Goal: Navigation & Orientation: Find specific page/section

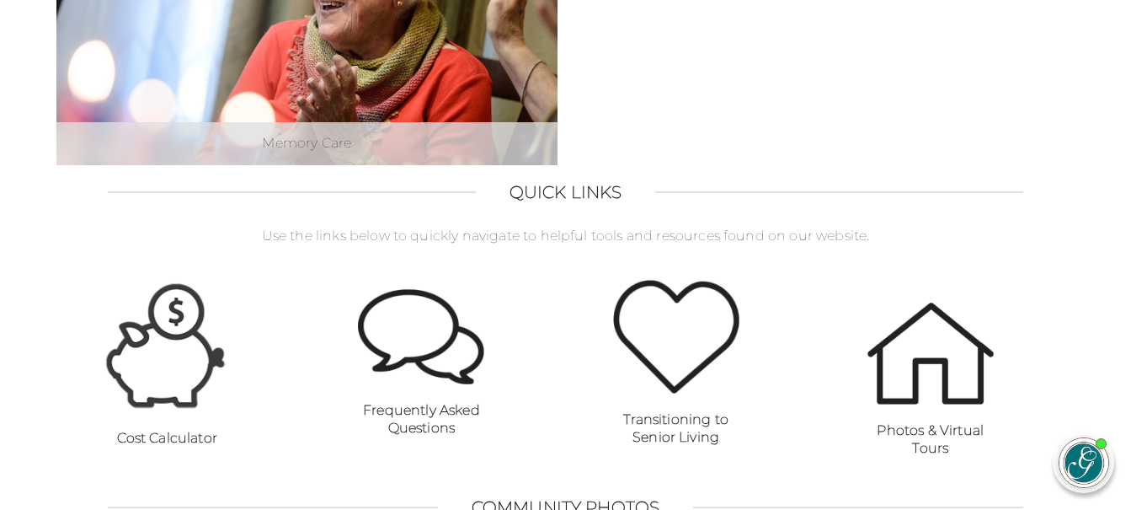
scroll to position [1011, 0]
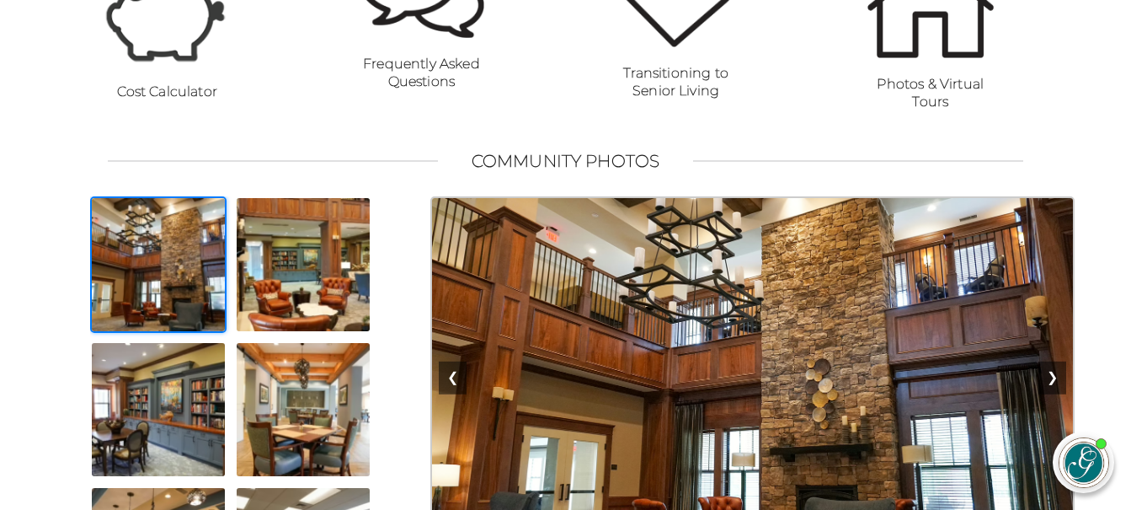
scroll to position [1449, 0]
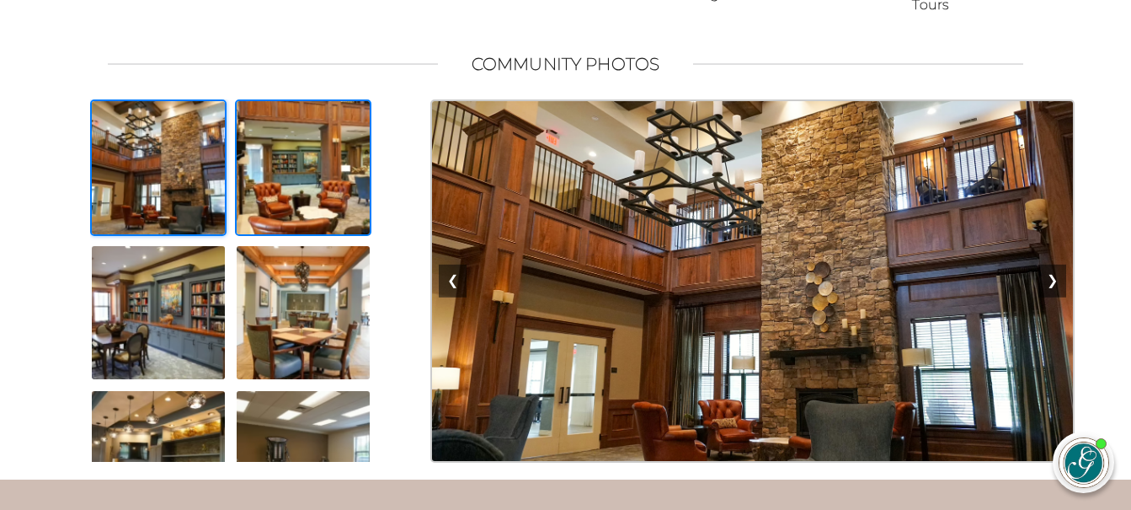
click at [292, 191] on img at bounding box center [303, 167] width 136 height 136
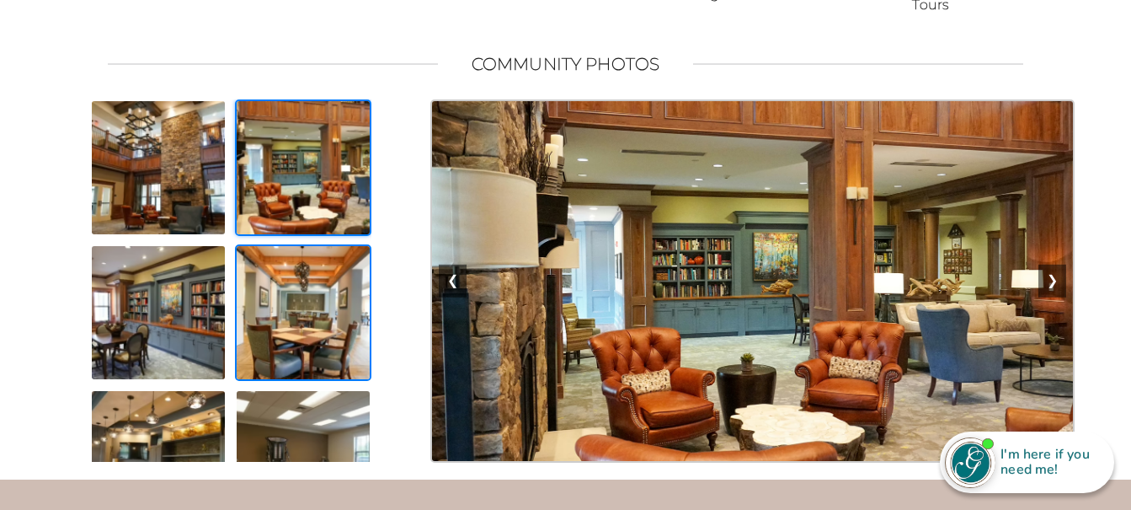
click at [291, 317] on img at bounding box center [303, 312] width 136 height 136
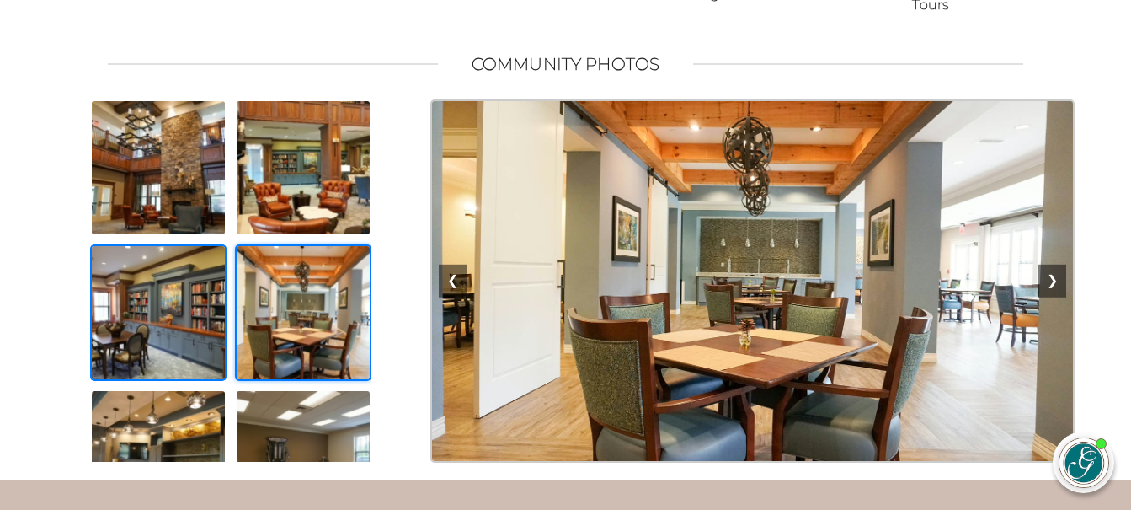
click at [166, 340] on img at bounding box center [158, 312] width 136 height 136
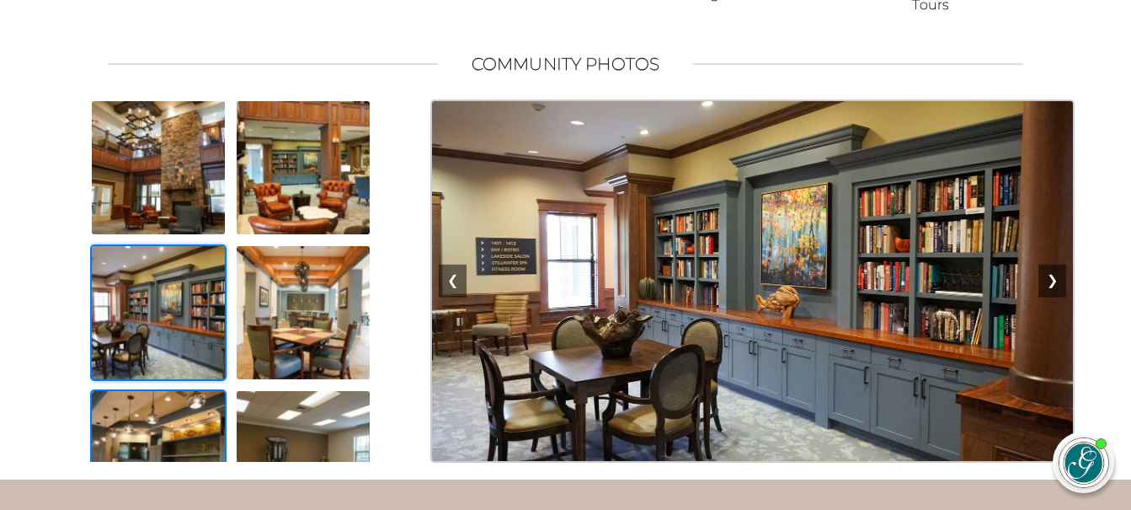
click at [164, 457] on img at bounding box center [158, 457] width 136 height 136
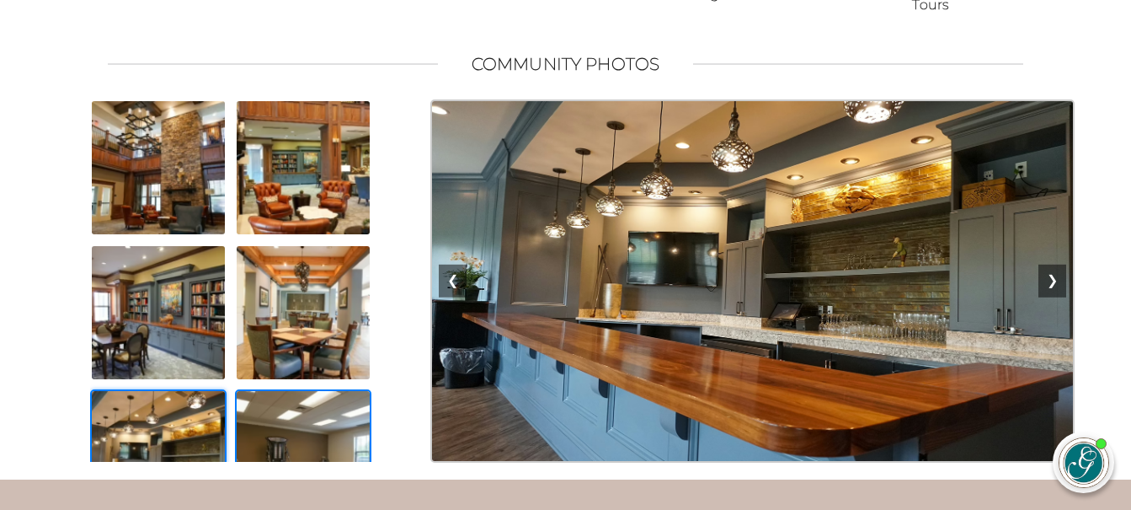
click at [301, 458] on img at bounding box center [303, 457] width 136 height 136
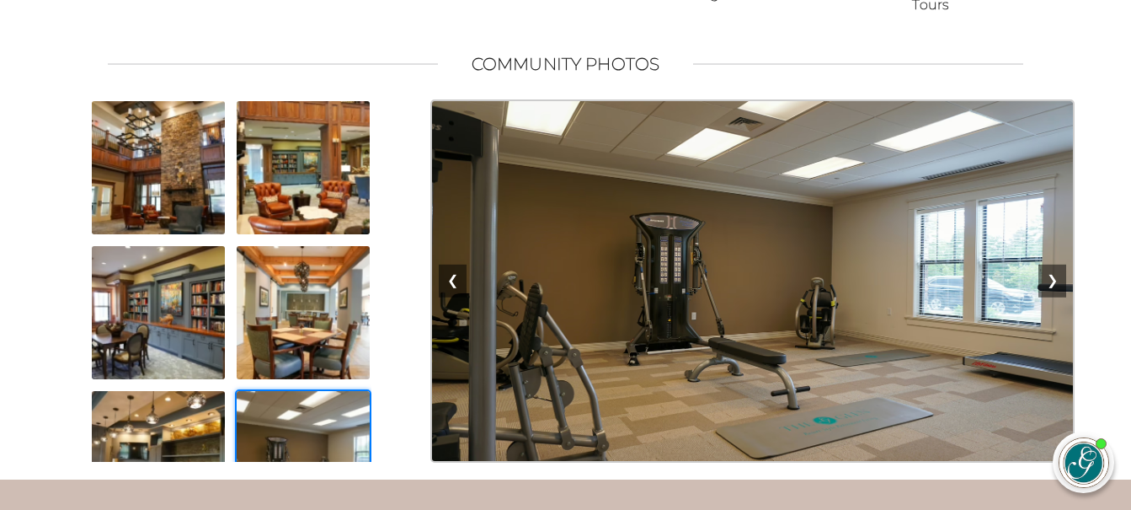
scroll to position [317, 0]
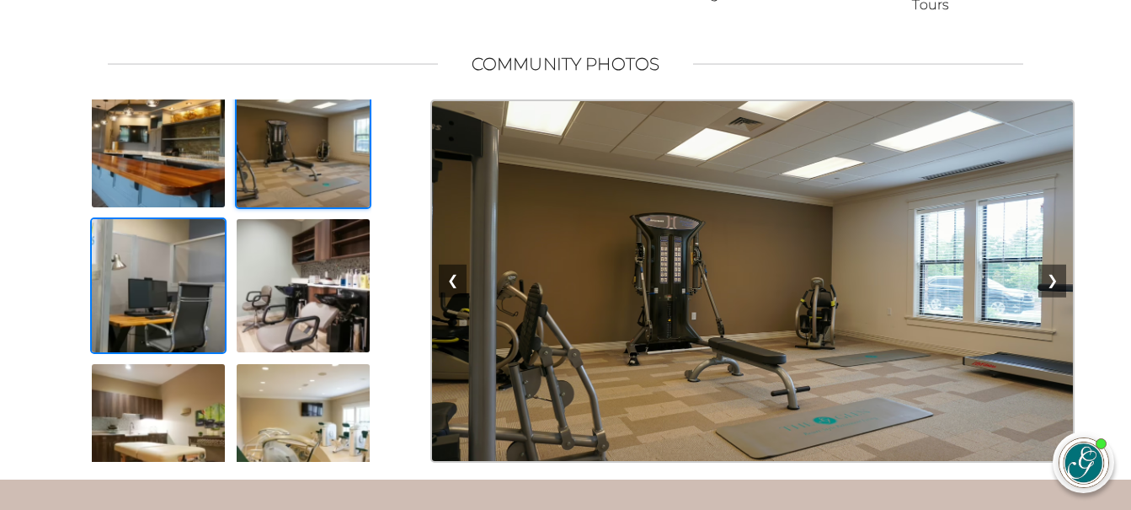
click at [165, 331] on img at bounding box center [158, 285] width 136 height 136
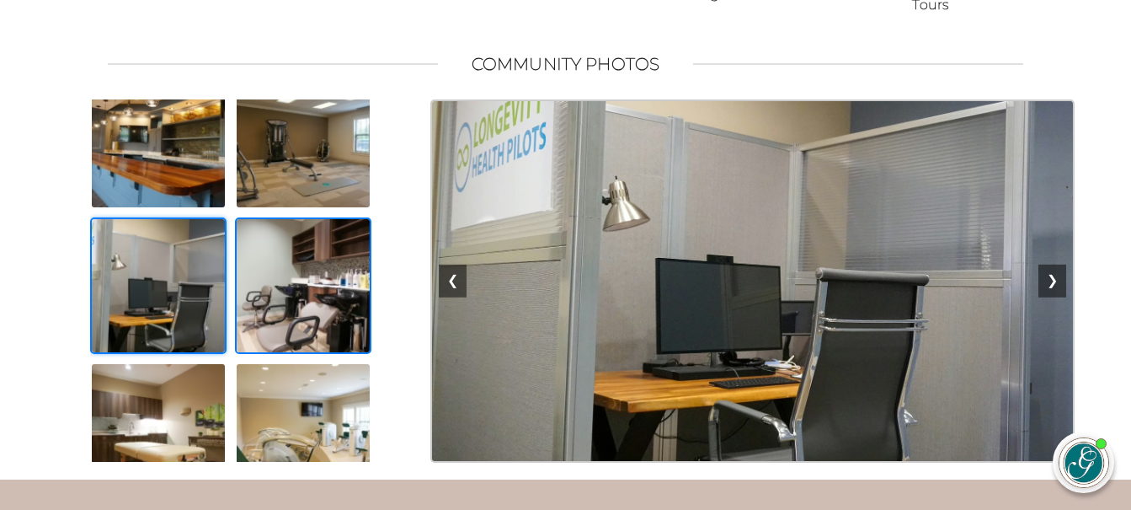
click at [255, 331] on img at bounding box center [303, 285] width 136 height 136
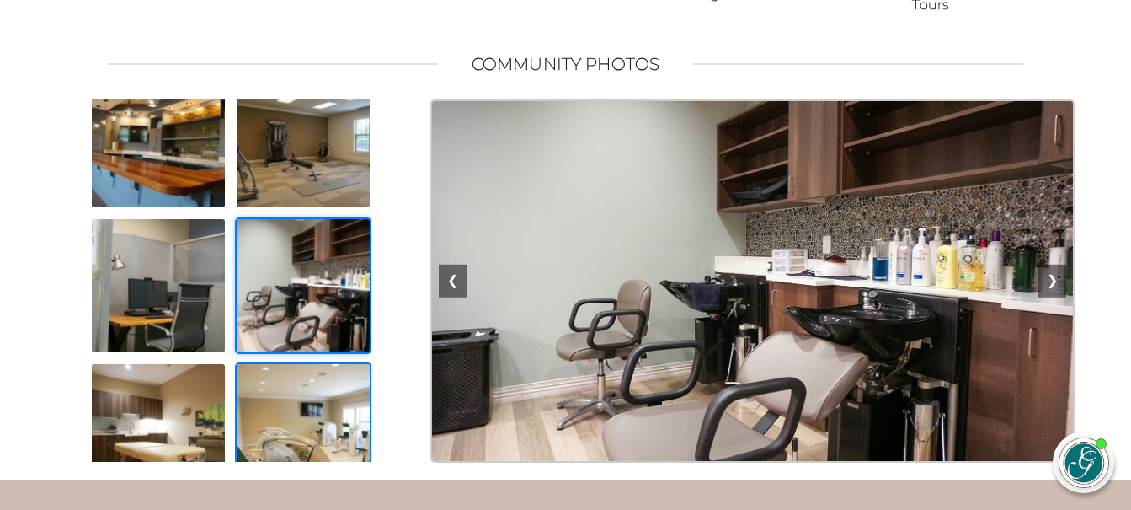
click at [263, 442] on img at bounding box center [303, 430] width 136 height 136
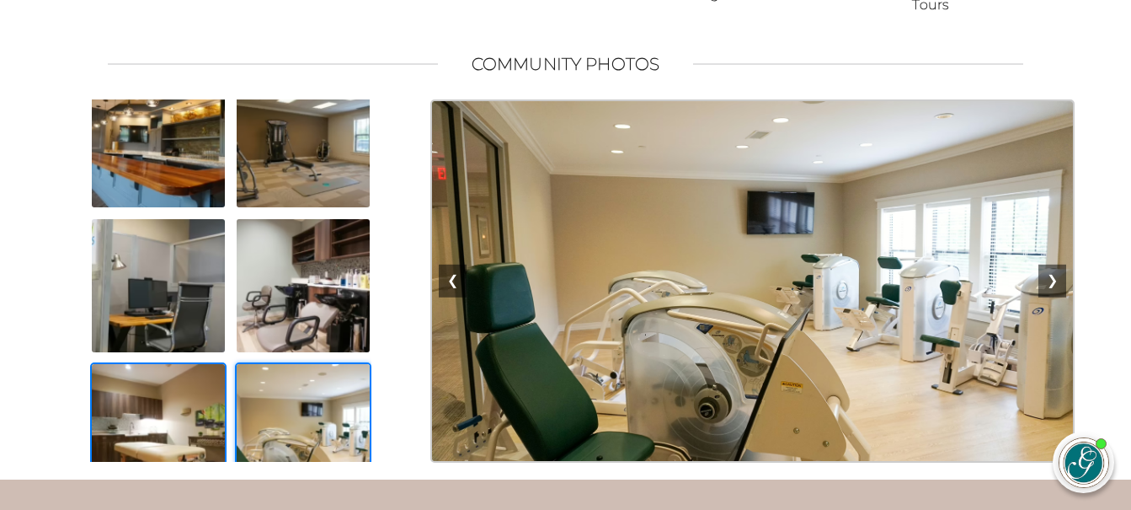
click at [174, 447] on img at bounding box center [158, 430] width 136 height 136
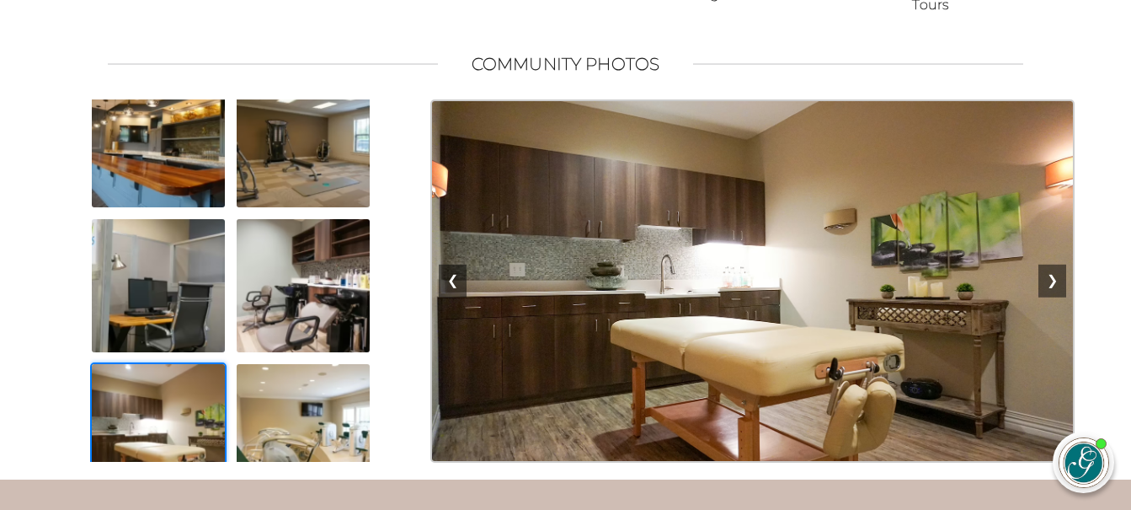
scroll to position [634, 0]
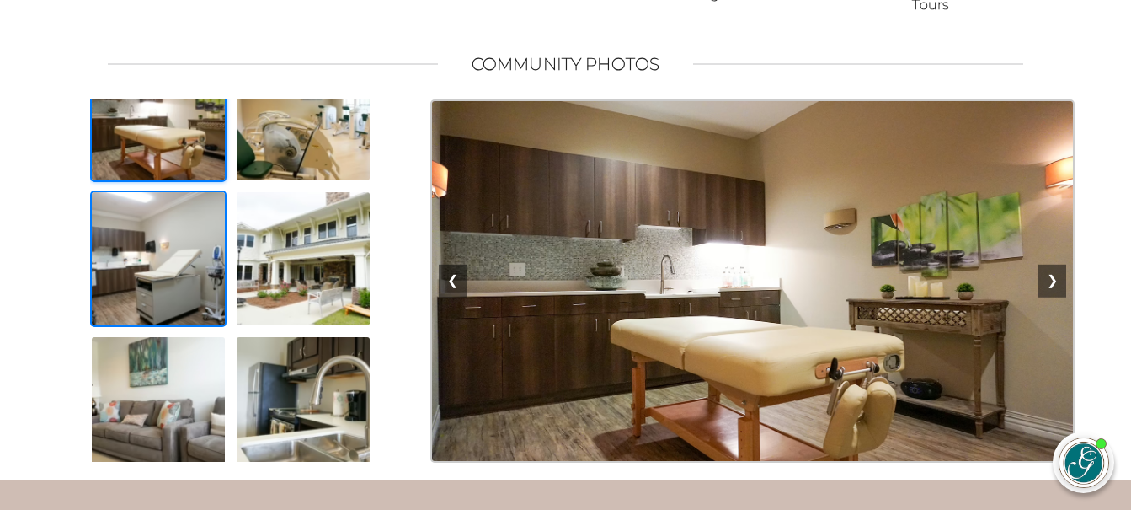
click at [128, 299] on img at bounding box center [158, 258] width 136 height 136
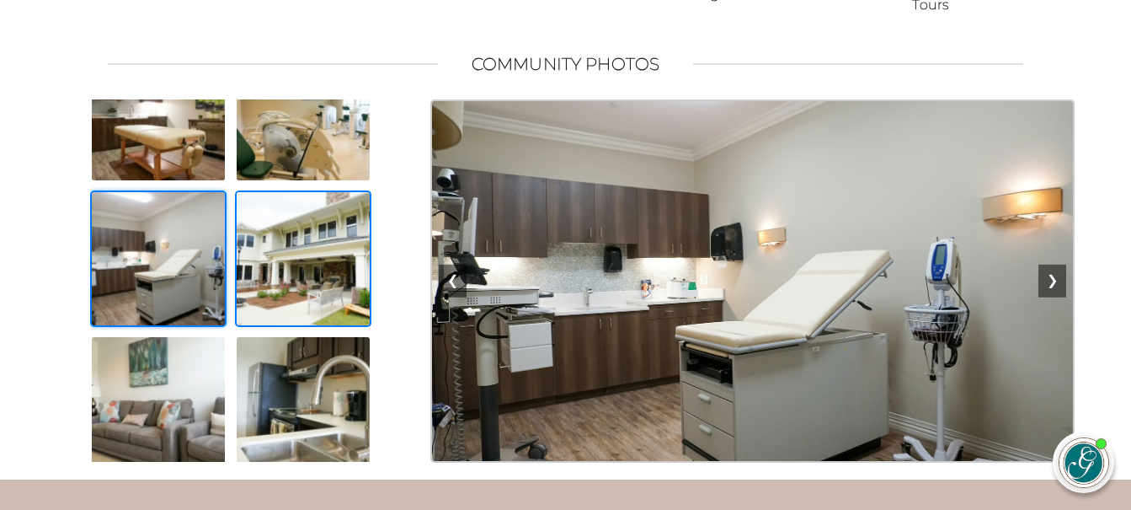
click at [282, 308] on img at bounding box center [303, 258] width 136 height 136
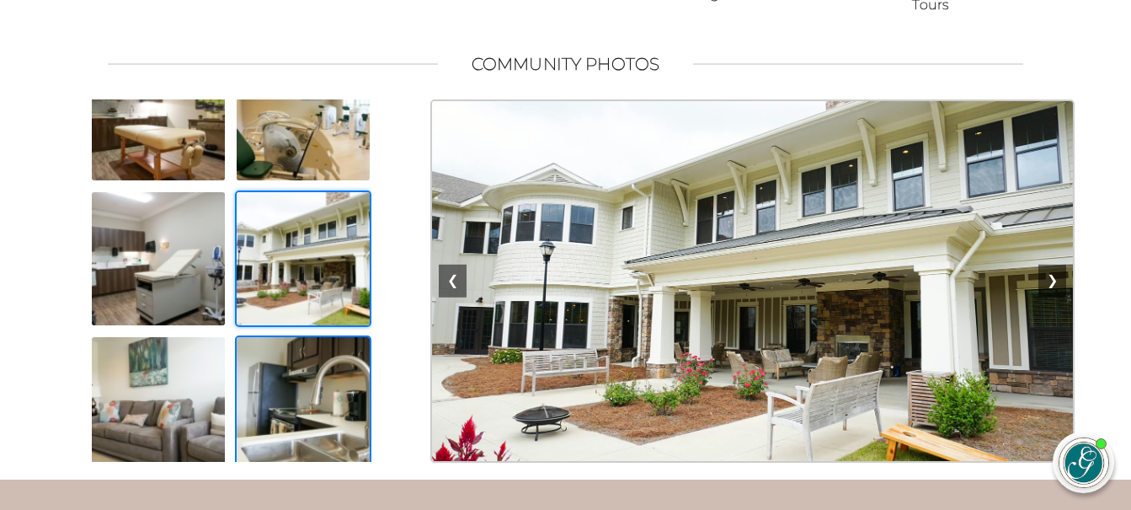
click at [297, 415] on img at bounding box center [303, 403] width 136 height 136
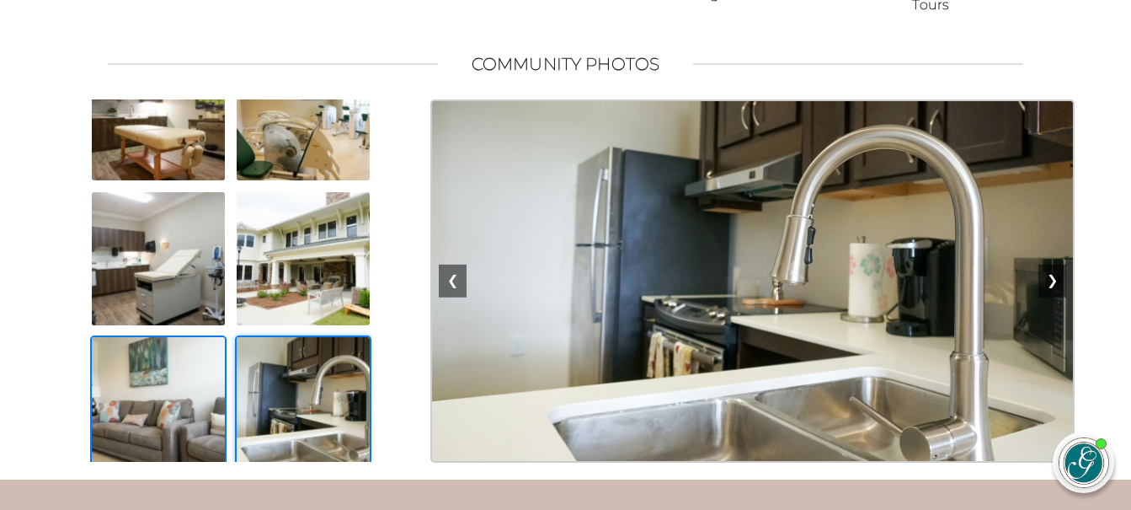
click at [154, 427] on img at bounding box center [158, 403] width 136 height 136
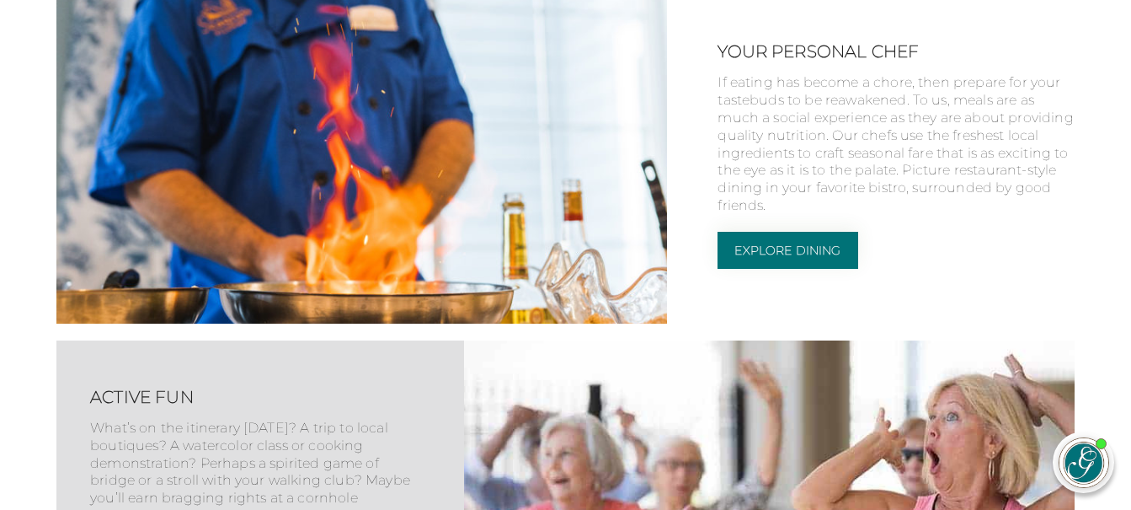
scroll to position [2629, 0]
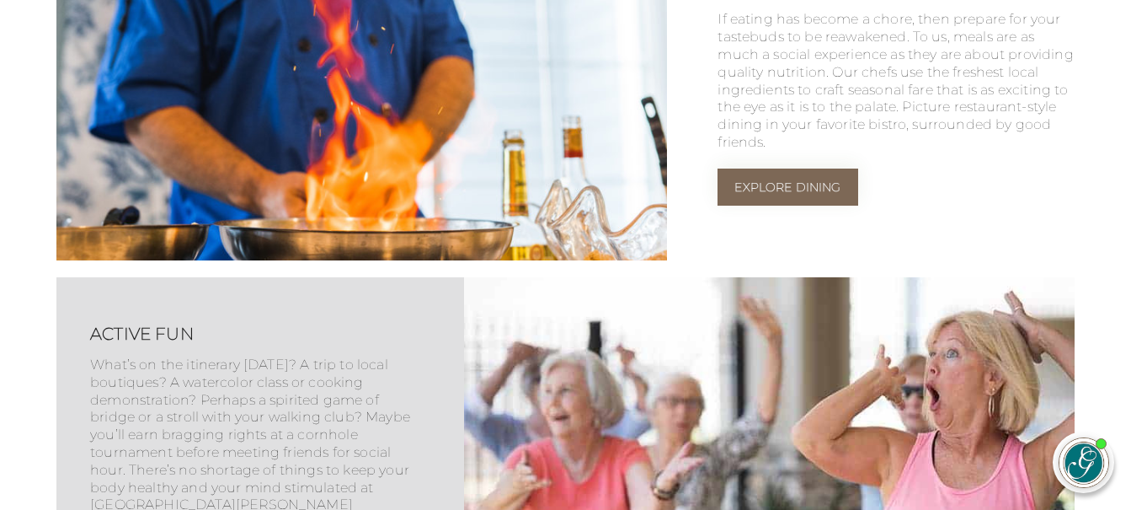
click at [783, 206] on link "Explore Dining" at bounding box center [788, 186] width 140 height 37
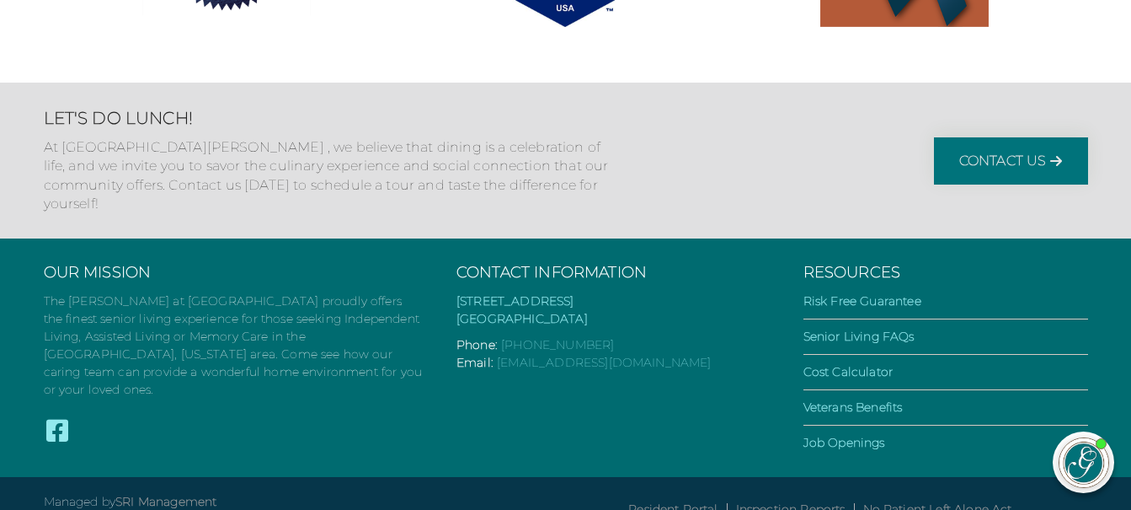
scroll to position [2357, 0]
